Goal: Check status: Check status

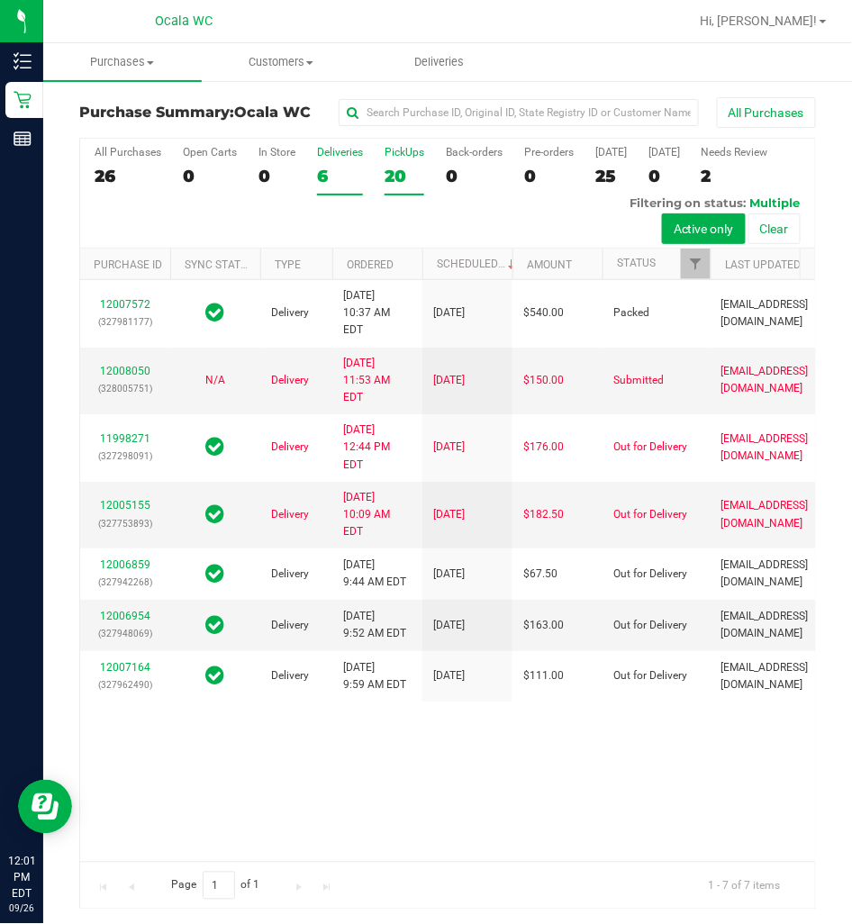
click at [403, 168] on div "20" at bounding box center [405, 176] width 40 height 21
click at [0, 0] on input "PickUps 20" at bounding box center [0, 0] width 0 height 0
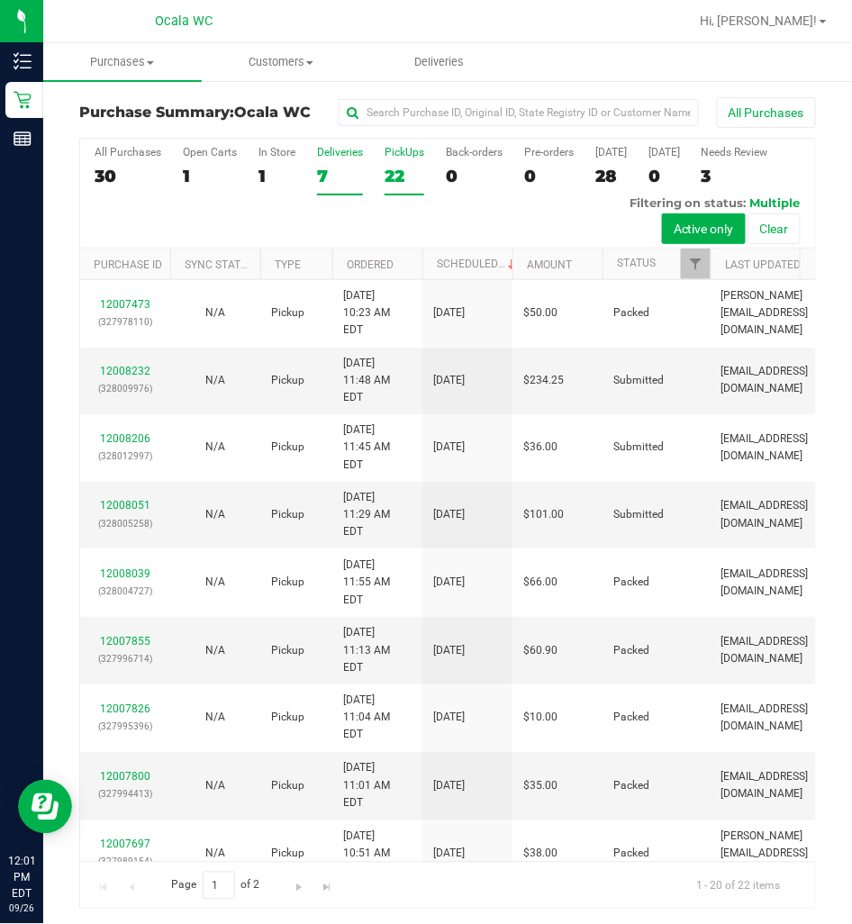
click at [327, 176] on div "7" at bounding box center [340, 176] width 46 height 21
click at [0, 0] on input "Deliveries 7" at bounding box center [0, 0] width 0 height 0
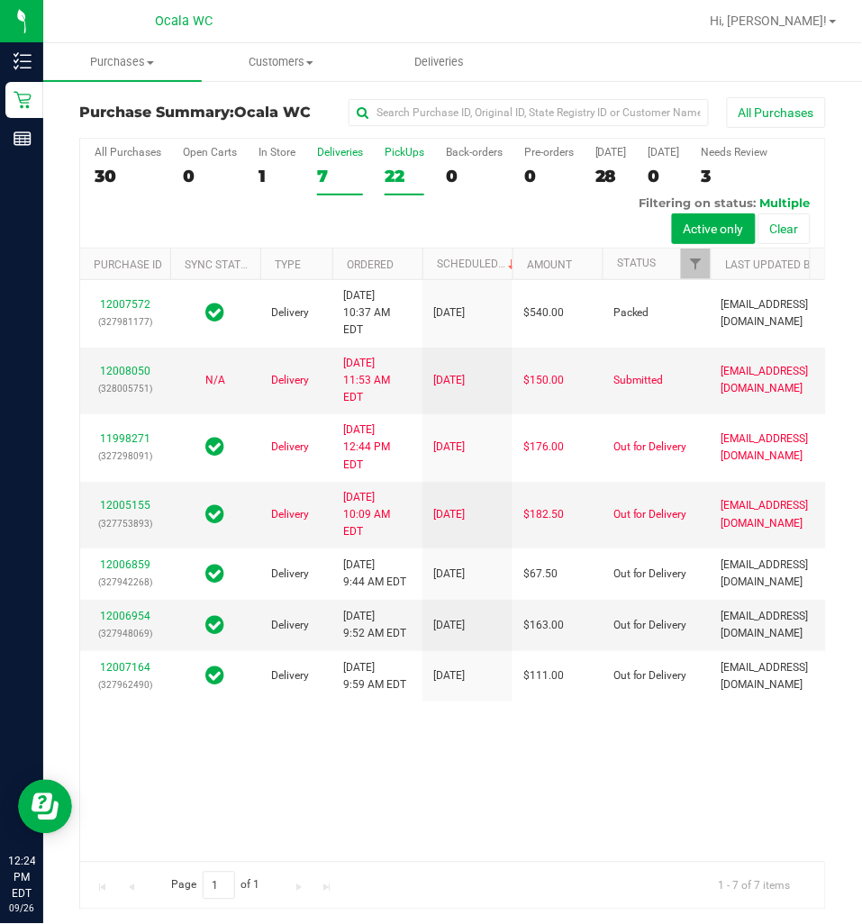
click at [388, 180] on div "22" at bounding box center [405, 176] width 40 height 21
click at [0, 0] on input "PickUps 22" at bounding box center [0, 0] width 0 height 0
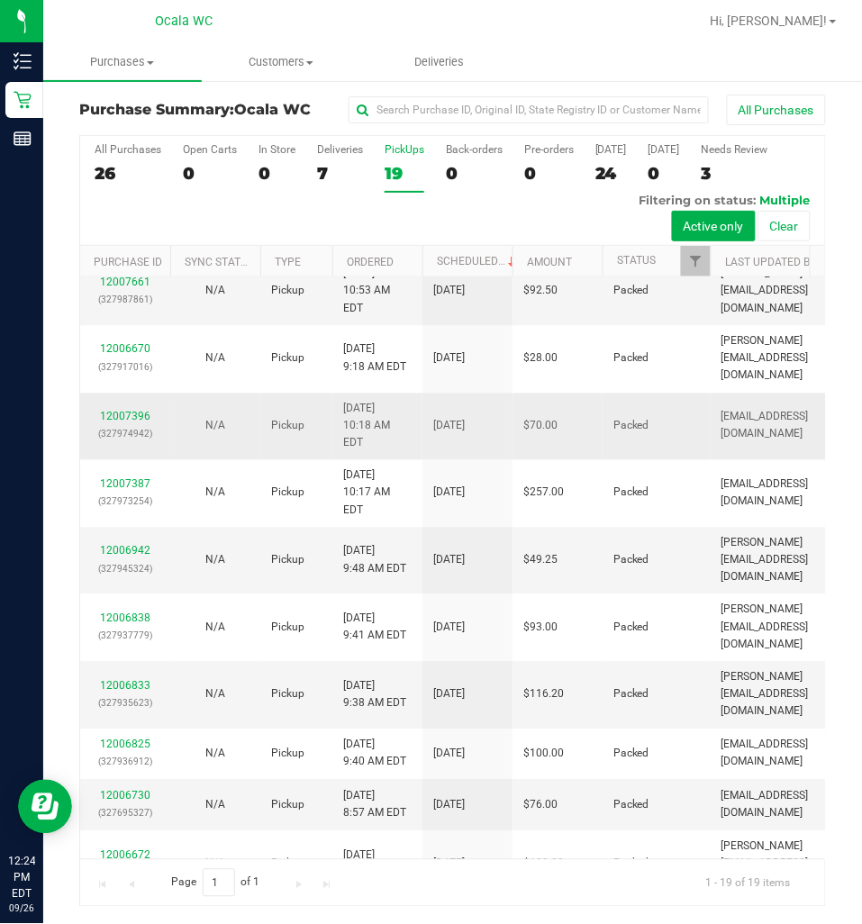
scroll to position [640, 0]
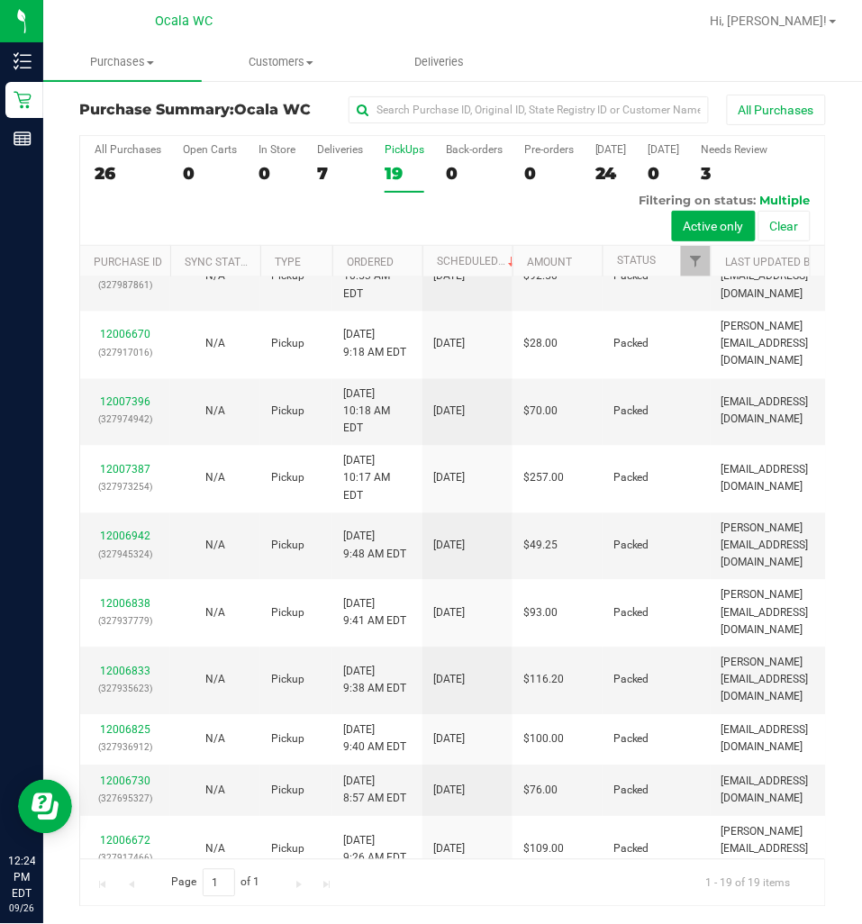
click at [369, 160] on div "All Purchases 26 Open Carts 0 In Store 0 Deliveries 7 PickUps 19 Back-orders 0 …" at bounding box center [452, 191] width 745 height 110
click at [348, 171] on div "7" at bounding box center [340, 173] width 46 height 21
click at [0, 0] on input "Deliveries 7" at bounding box center [0, 0] width 0 height 0
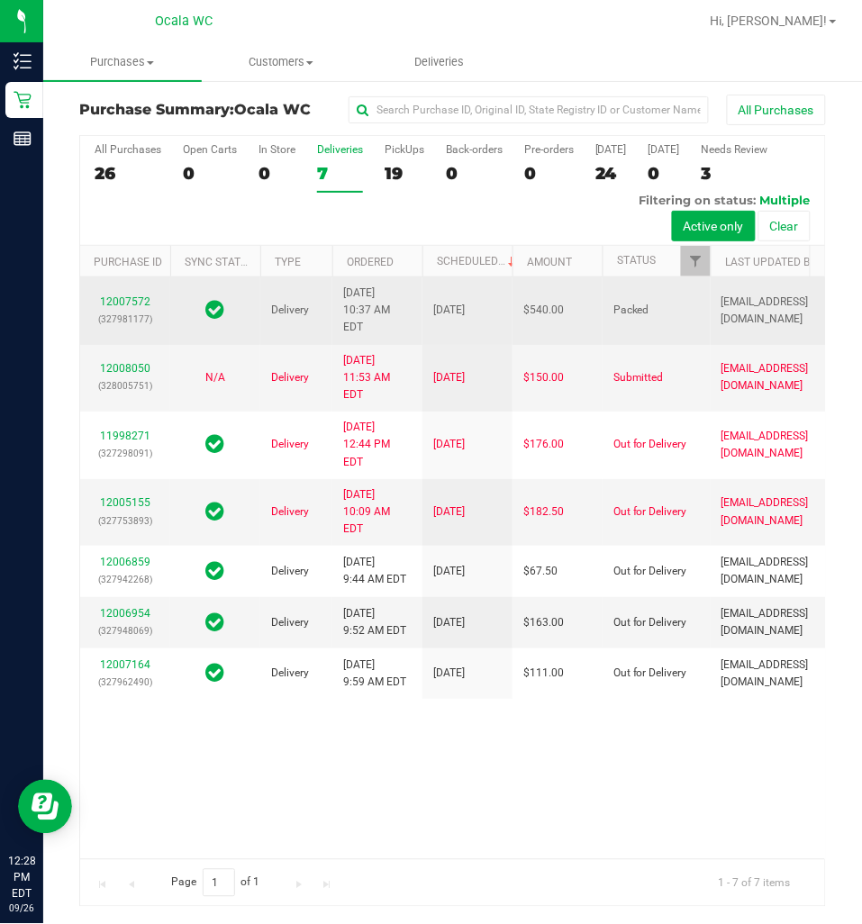
scroll to position [0, 0]
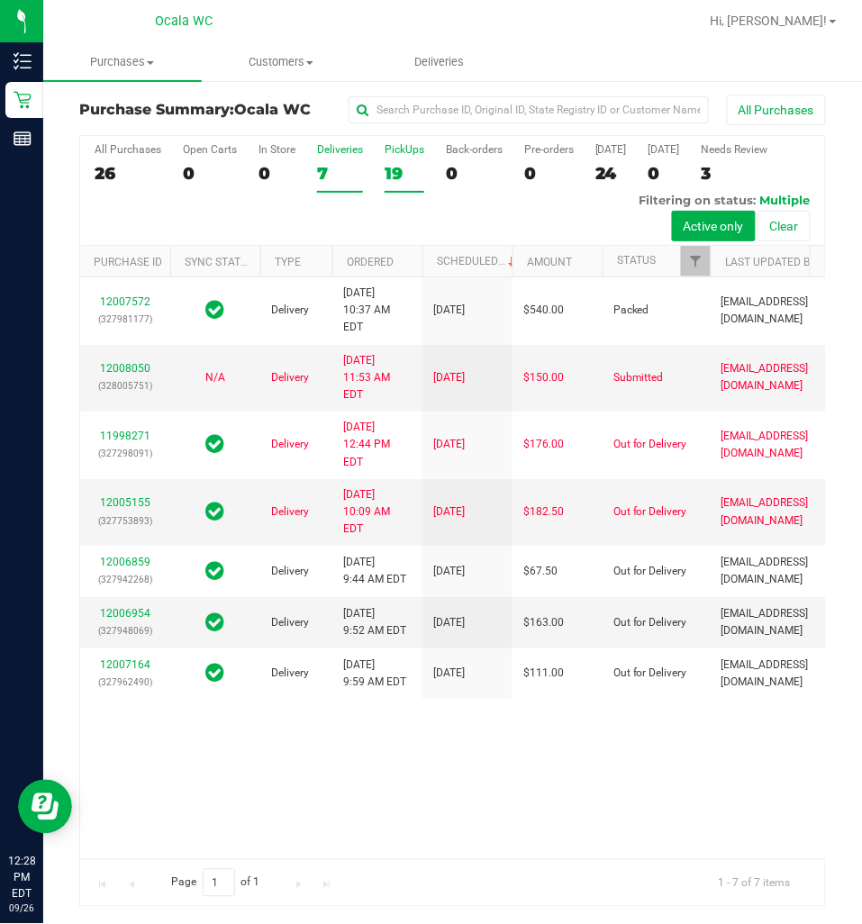
click at [406, 186] on label "PickUps 19" at bounding box center [405, 168] width 40 height 50
click at [0, 0] on input "PickUps 19" at bounding box center [0, 0] width 0 height 0
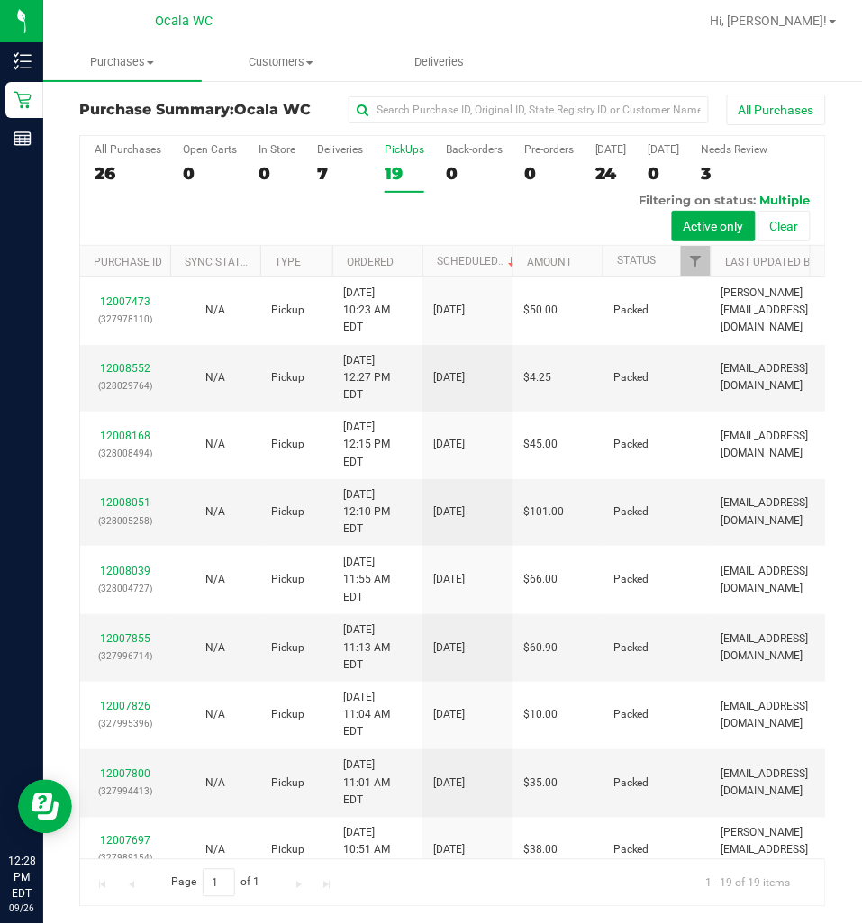
click at [258, 195] on div "All Purchases 26 Open Carts 0 In Store 0 Deliveries 7 PickUps 19 Back-orders 0 …" at bounding box center [452, 191] width 745 height 110
click at [347, 177] on div "7" at bounding box center [340, 173] width 46 height 21
click at [0, 0] on input "Deliveries 7" at bounding box center [0, 0] width 0 height 0
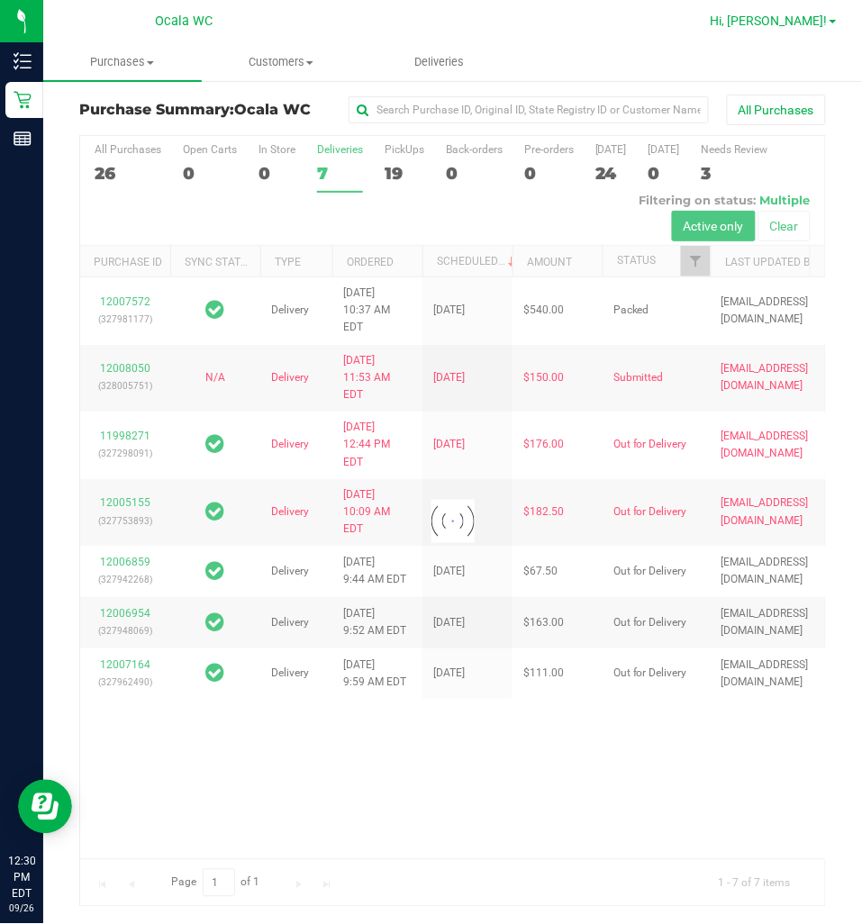
click at [771, 24] on span "Hi, [PERSON_NAME]!" at bounding box center [769, 21] width 117 height 14
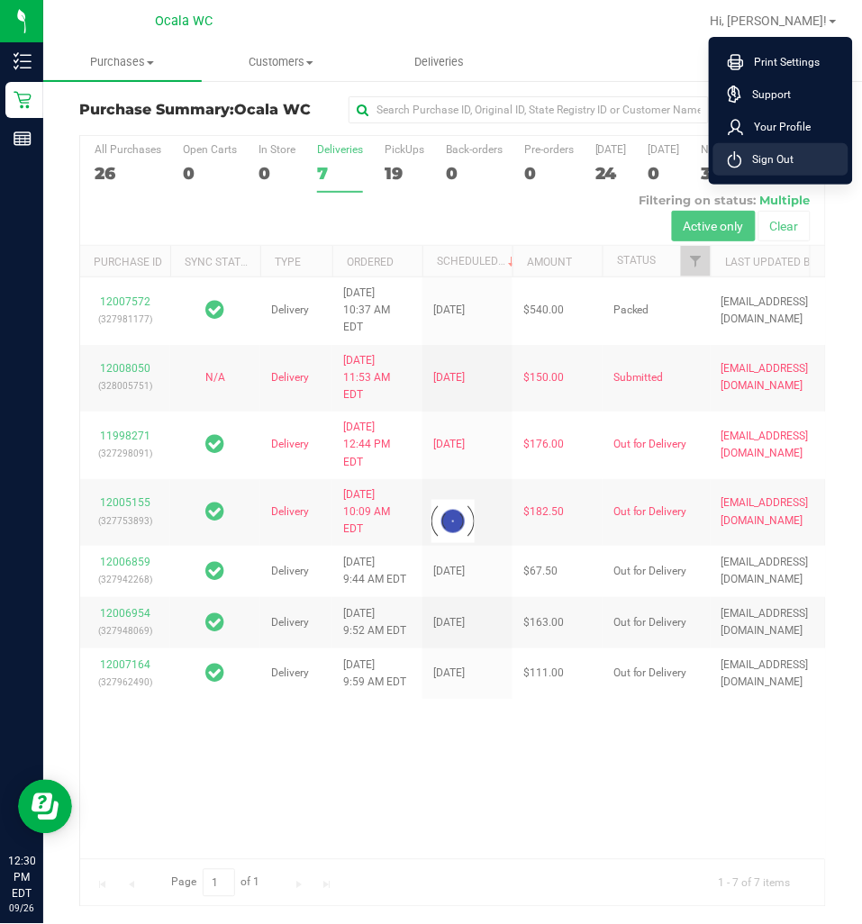
click at [776, 157] on span "Sign Out" at bounding box center [768, 159] width 52 height 18
